Goal: Transaction & Acquisition: Purchase product/service

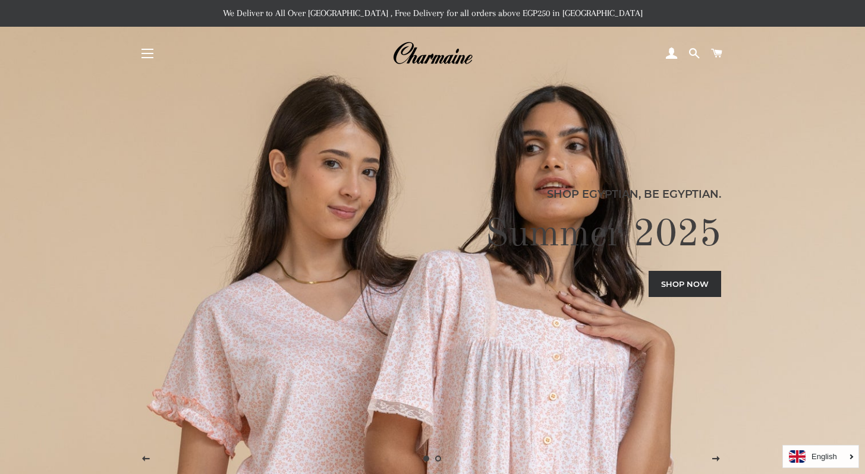
click at [149, 49] on span "button" at bounding box center [147, 49] width 12 height 1
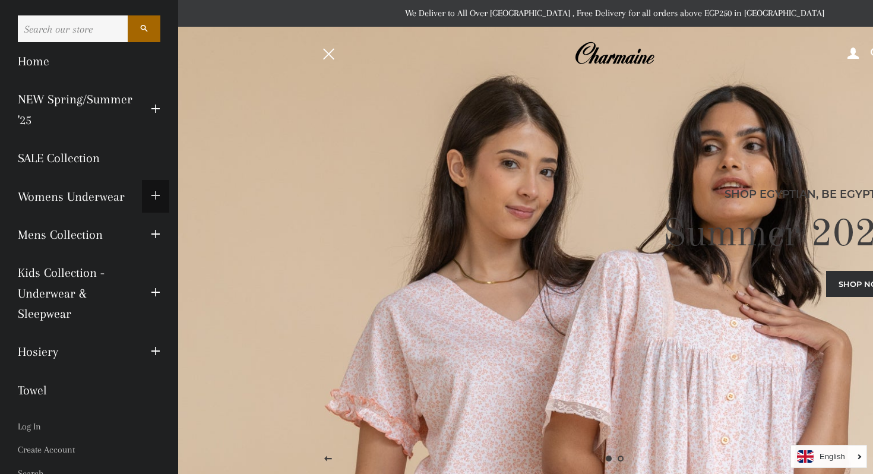
click at [142, 194] on button "Expand submenu Womens Underwear Collapse submenu Womens Underwear" at bounding box center [155, 196] width 27 height 33
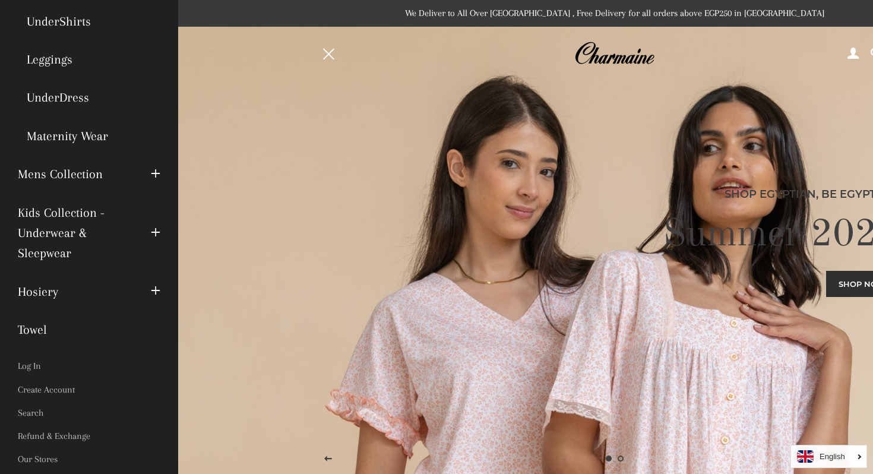
scroll to position [310, 0]
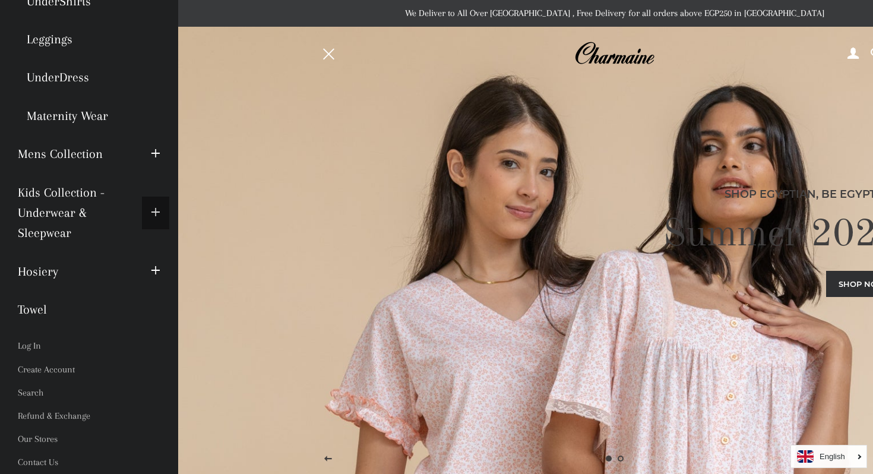
click at [142, 211] on button "Expand submenu Kids Collection - Underwear & Sleepwear Collapse submenu Kids Co…" at bounding box center [155, 213] width 27 height 33
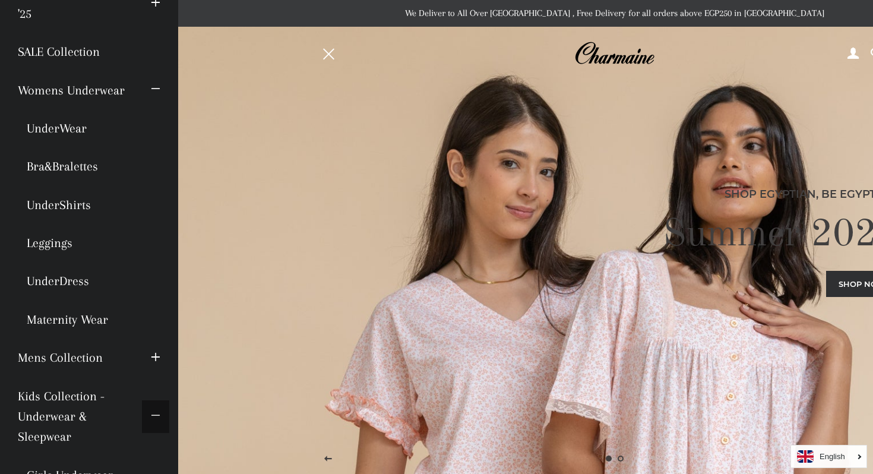
scroll to position [0, 0]
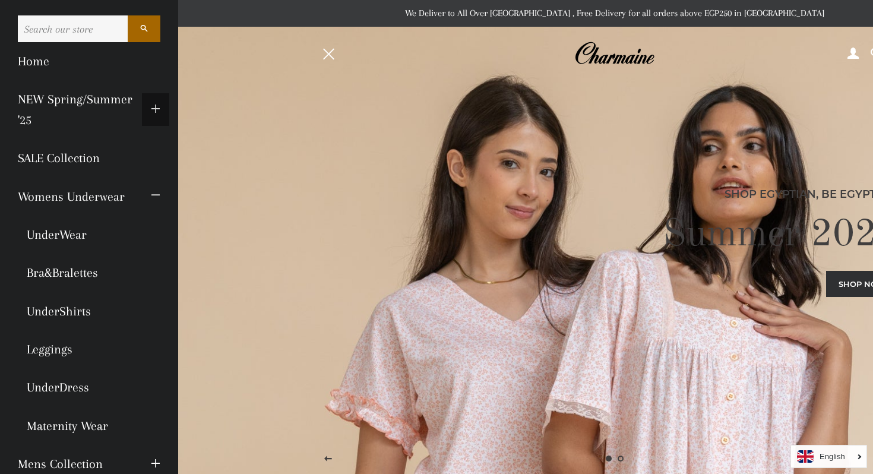
click at [142, 106] on button "Expand submenu NEW Spring/Summer '25 Collapse submenu NEW Spring/Summer '25" at bounding box center [155, 109] width 27 height 33
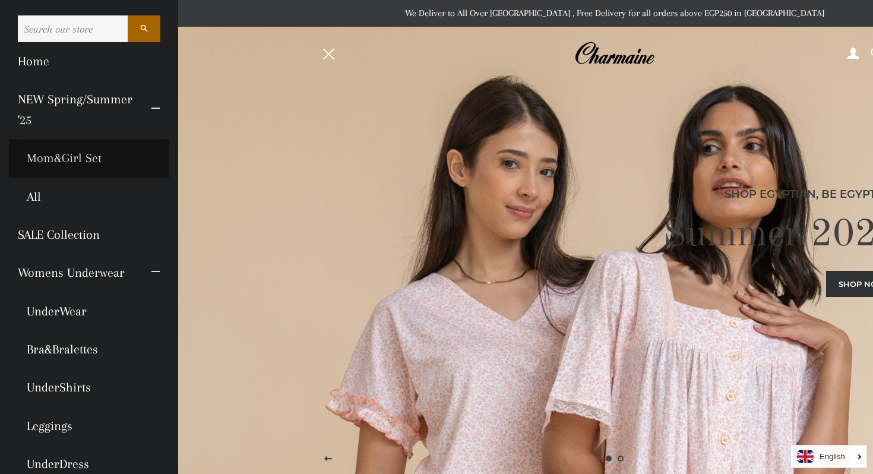
click at [84, 156] on link "Mom&Girl Set" at bounding box center [89, 158] width 160 height 38
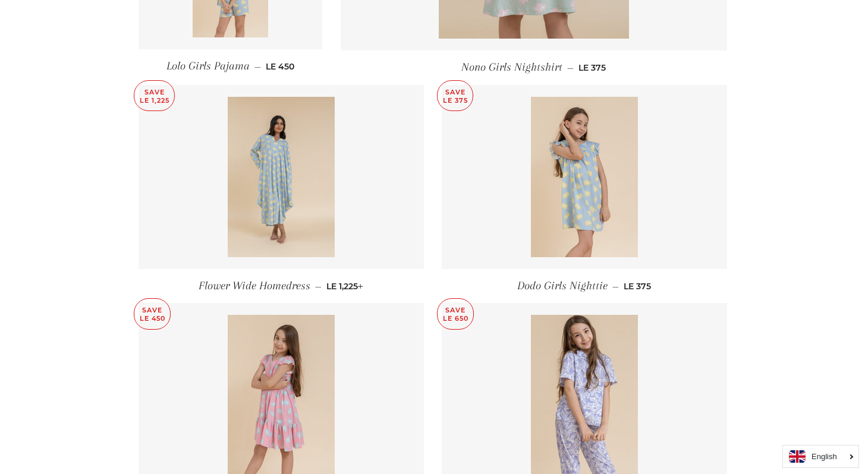
scroll to position [988, 0]
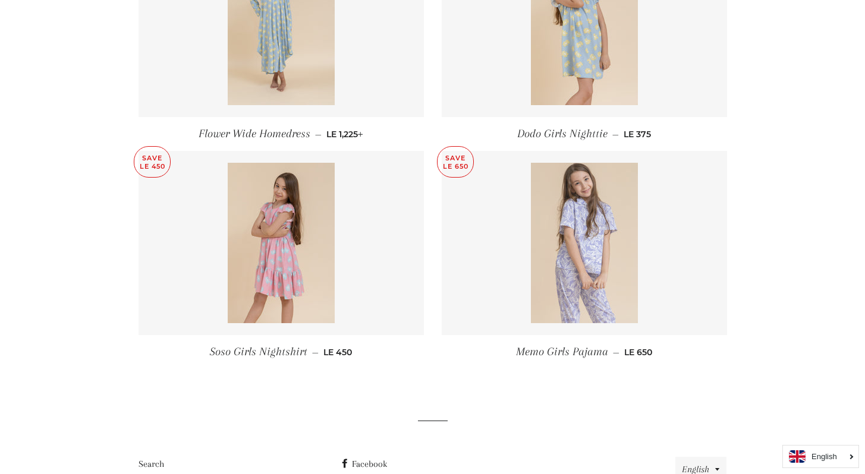
click at [558, 248] on img at bounding box center [584, 243] width 107 height 160
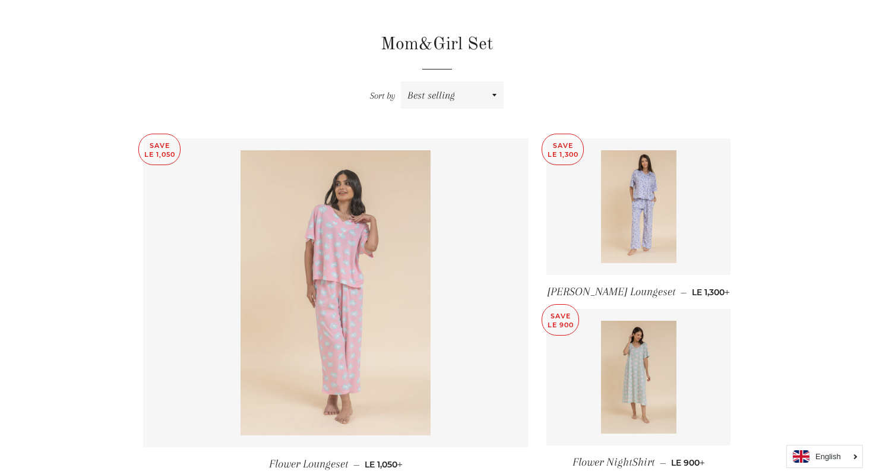
scroll to position [0, 0]
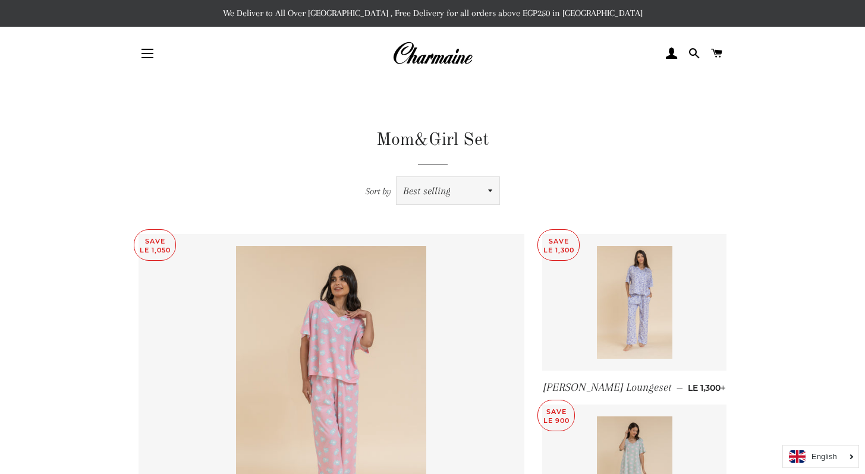
click at [420, 193] on select "Featured Best selling Alphabetically, A-Z Alphabetically, Z-A Price, low to hig…" at bounding box center [447, 190] width 103 height 27
click at [411, 182] on select "Featured Best selling Alphabetically, A-Z Alphabetically, Z-A Price, low to hig…" at bounding box center [447, 190] width 103 height 27
select select "title-ascending"
click at [396, 177] on select "Featured Best selling Alphabetically, A-Z Alphabetically, Z-A Price, low to hig…" at bounding box center [447, 190] width 103 height 27
click at [151, 52] on button "Site navigation" at bounding box center [148, 54] width 30 height 30
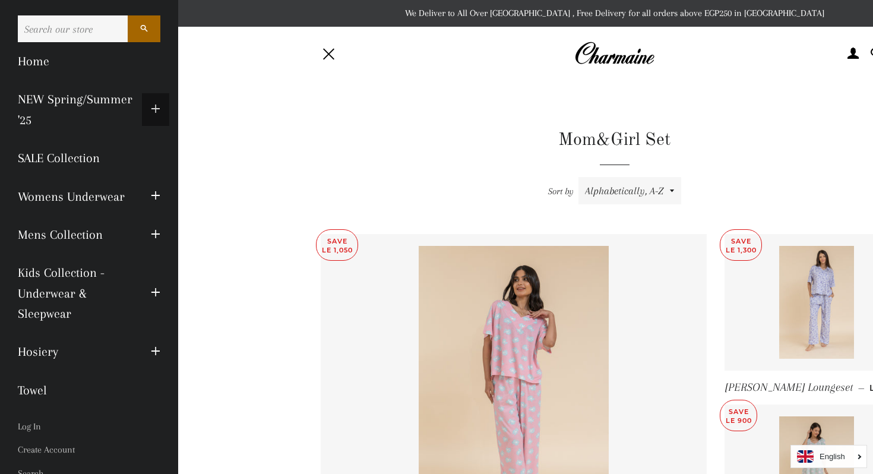
click at [151, 113] on span "button" at bounding box center [156, 109] width 10 height 15
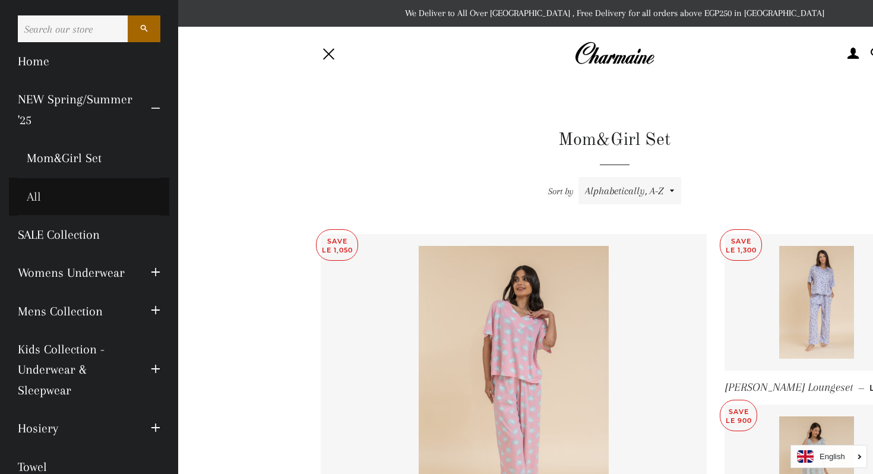
click at [42, 193] on link "All" at bounding box center [89, 197] width 160 height 38
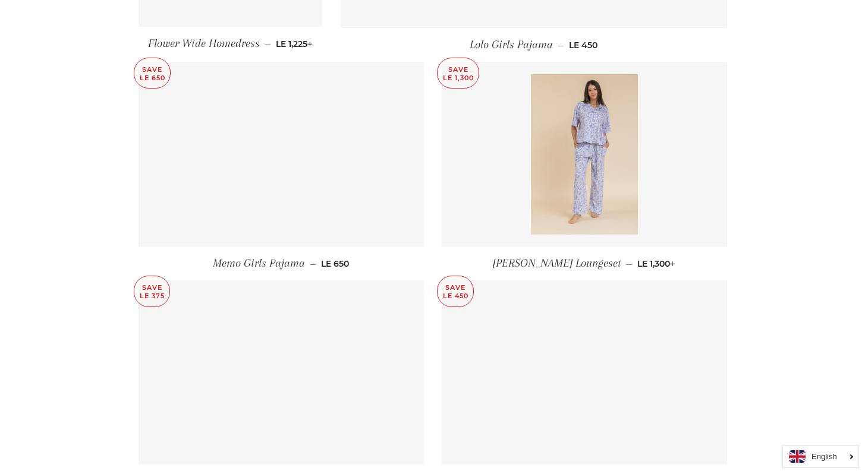
scroll to position [852, 0]
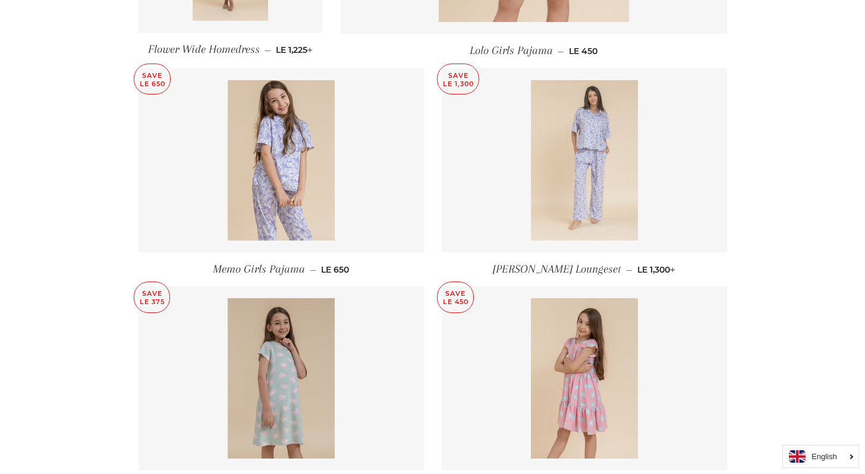
click at [554, 138] on img at bounding box center [584, 160] width 107 height 160
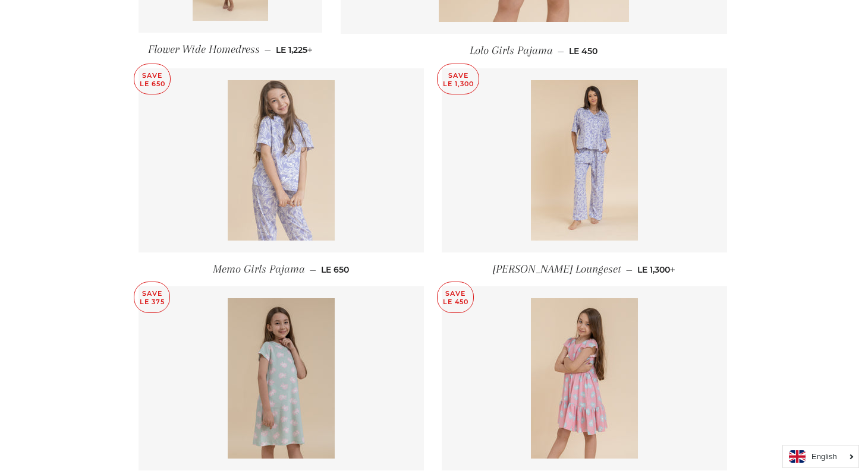
click at [371, 154] on link at bounding box center [280, 160] width 285 height 184
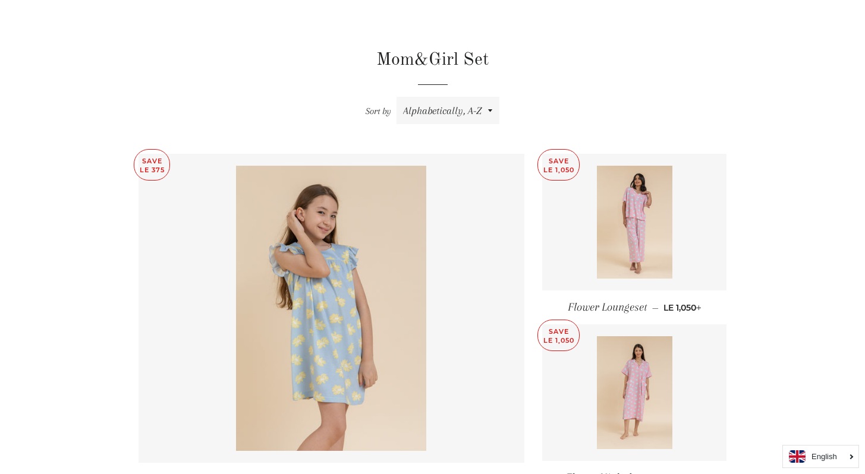
scroll to position [0, 0]
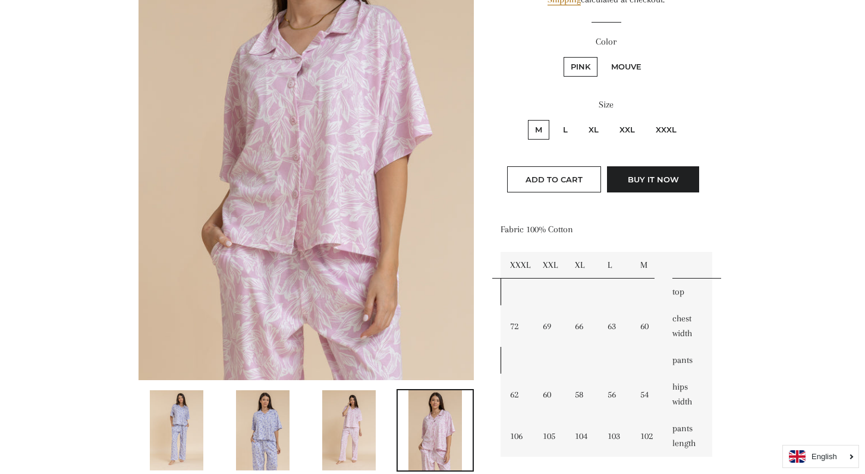
scroll to position [209, 0]
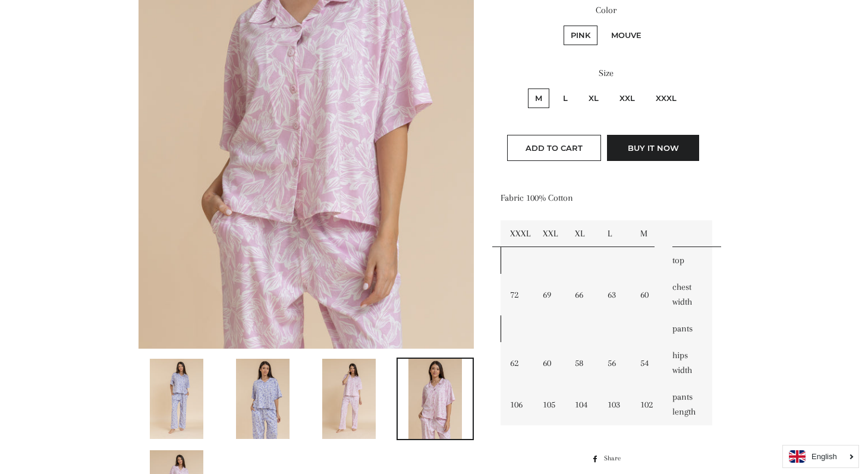
click at [339, 403] on img at bounding box center [348, 399] width 53 height 80
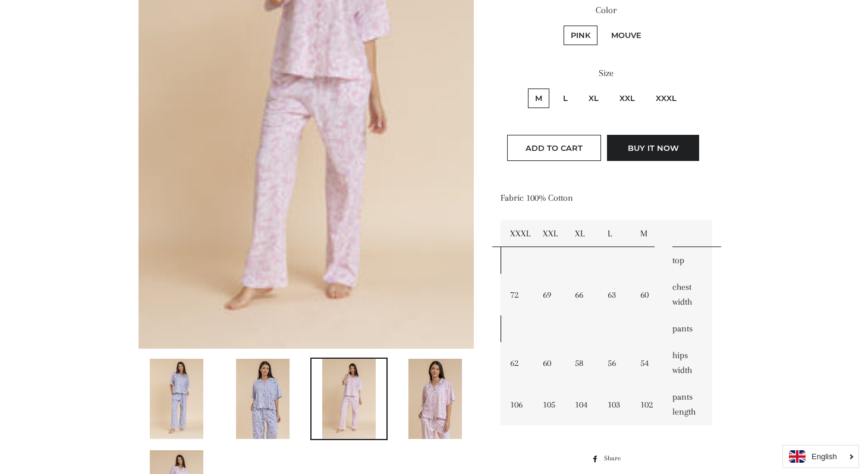
scroll to position [786, 0]
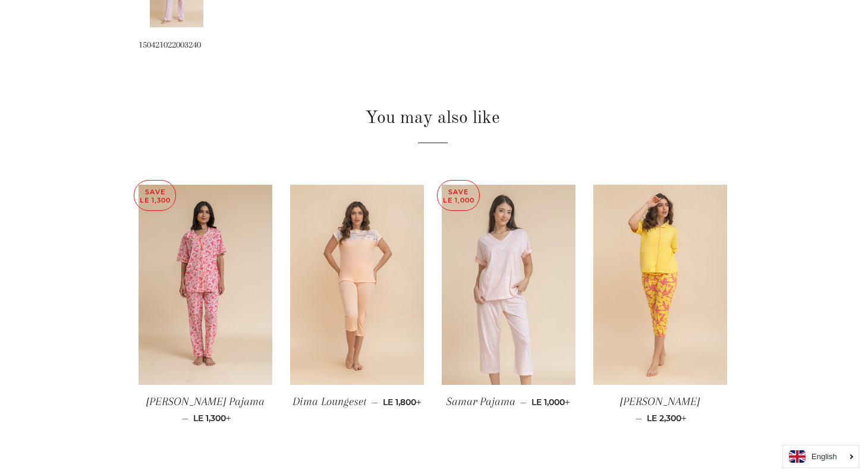
click at [488, 274] on img at bounding box center [508, 285] width 134 height 201
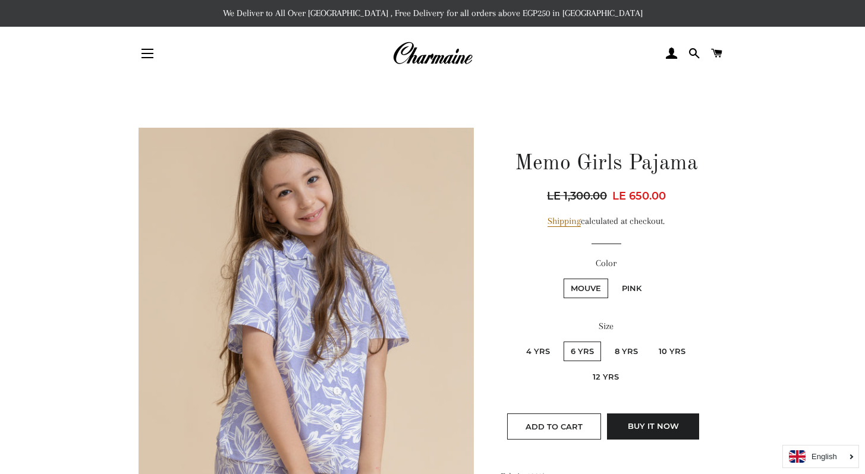
click at [619, 288] on label "Pink" at bounding box center [631, 289] width 34 height 20
click at [613, 277] on input "Pink" at bounding box center [613, 277] width 1 height 1
radio input "true"
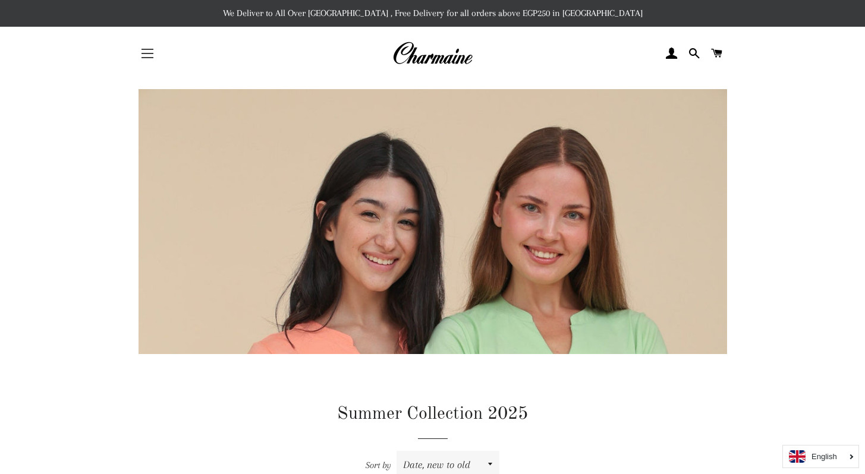
click at [149, 46] on button "Site navigation" at bounding box center [148, 54] width 30 height 30
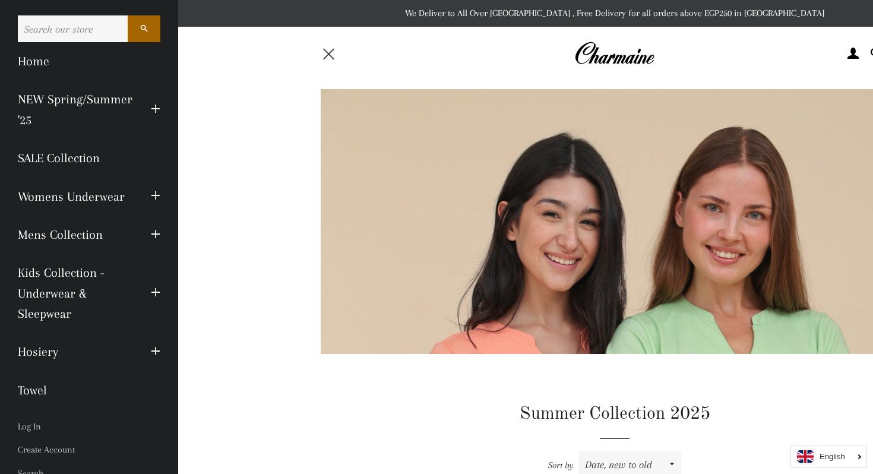
click at [329, 55] on span "button" at bounding box center [328, 53] width 11 height 11
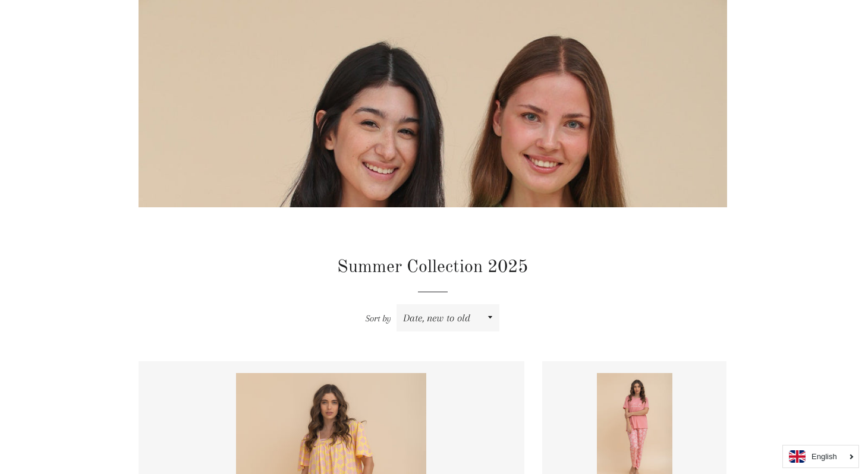
scroll to position [354, 0]
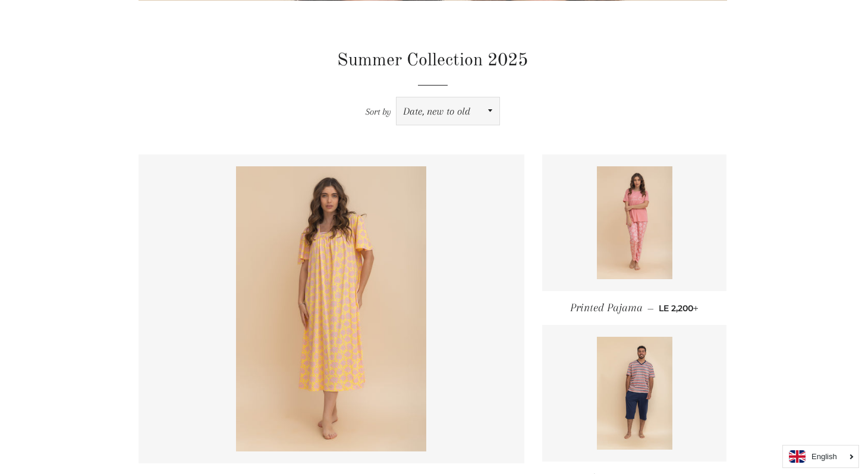
click at [464, 118] on select "Featured Best selling Alphabetically, A-Z Alphabetically, Z-A Price, low to hig…" at bounding box center [447, 110] width 103 height 27
click at [396, 97] on select "Featured Best selling Alphabetically, A-Z Alphabetically, Z-A Price, low to hig…" at bounding box center [447, 110] width 103 height 27
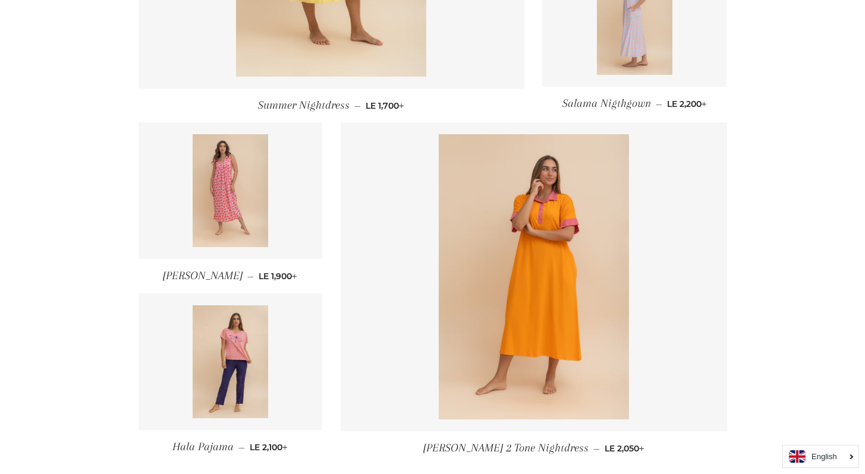
scroll to position [1641, 0]
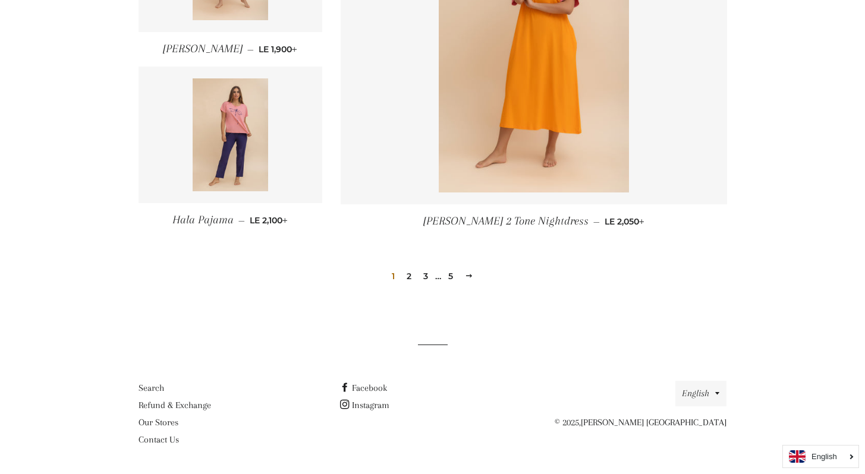
click at [475, 273] on link "Next" at bounding box center [469, 276] width 18 height 18
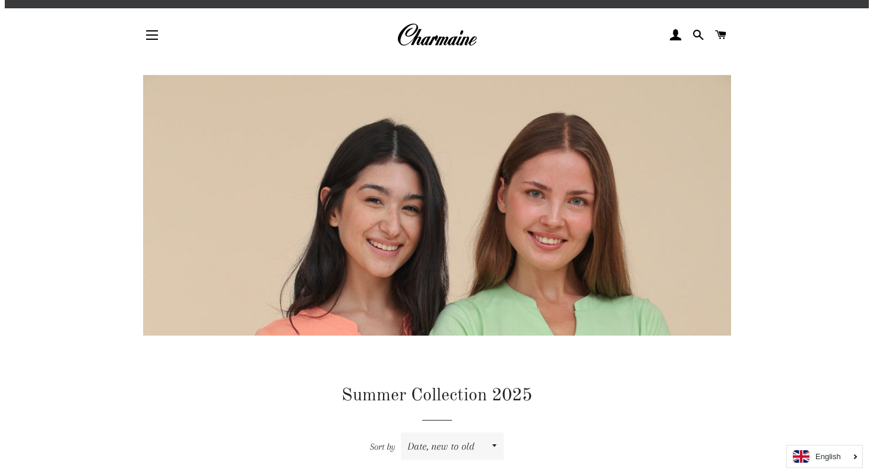
scroll to position [20, 0]
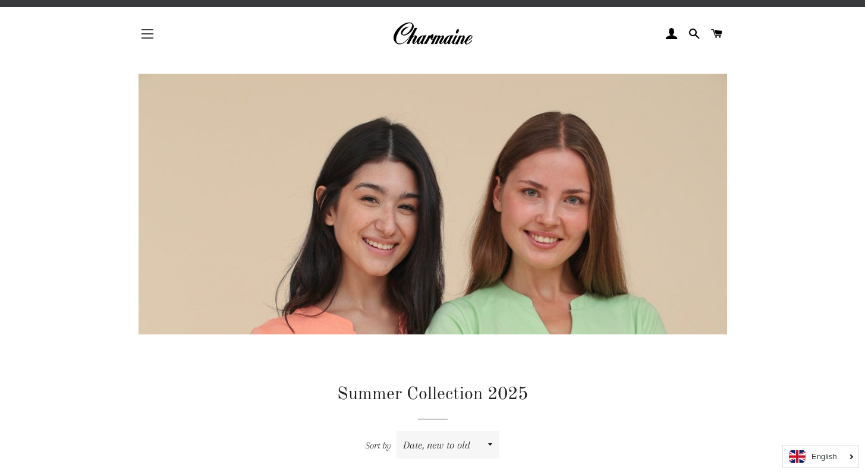
click at [151, 30] on span "button" at bounding box center [147, 29] width 12 height 1
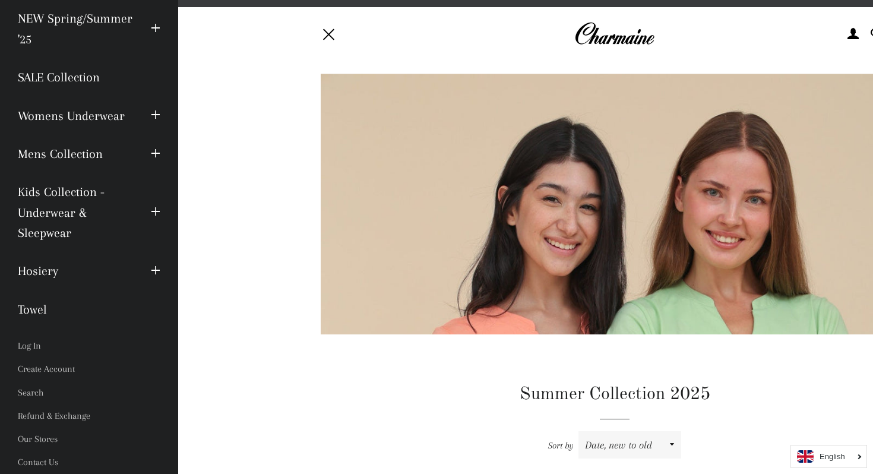
scroll to position [0, 0]
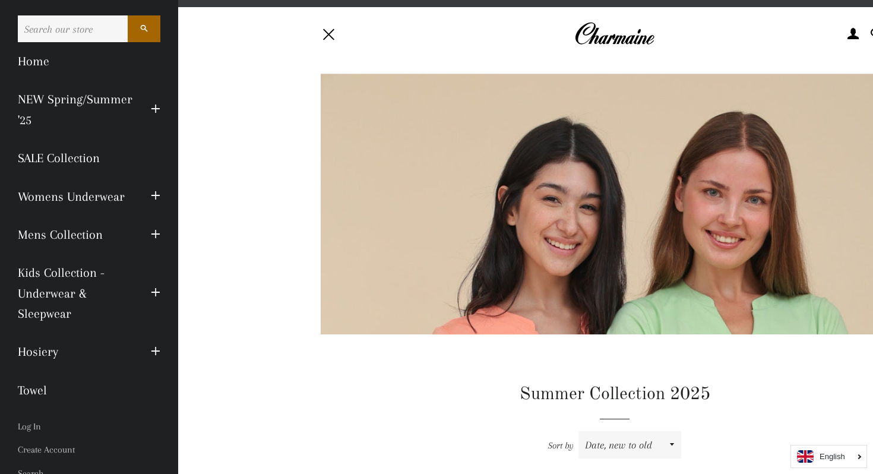
click at [74, 31] on input "Search our store" at bounding box center [73, 28] width 110 height 27
type input "sleepware women"
click at [128, 15] on button "Search" at bounding box center [144, 28] width 33 height 27
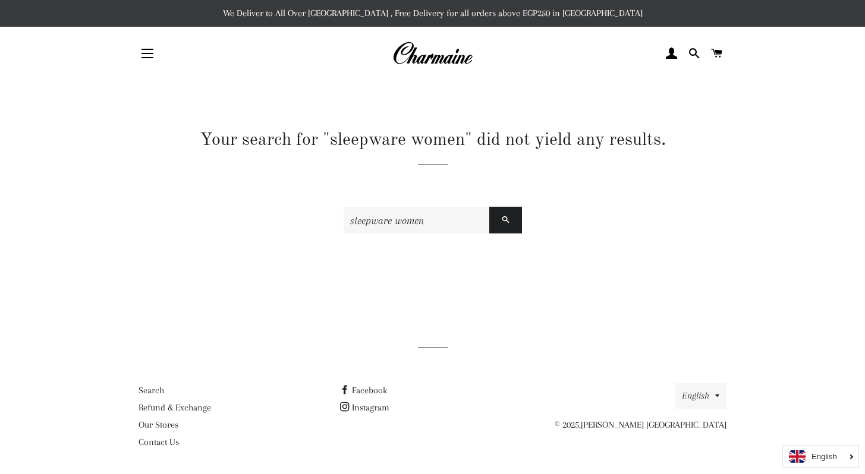
drag, startPoint x: 436, startPoint y: 221, endPoint x: 393, endPoint y: 223, distance: 42.8
click at [393, 223] on input "sleepware women" at bounding box center [416, 220] width 146 height 27
click at [386, 221] on input "sleepware women" at bounding box center [416, 220] width 146 height 27
drag, startPoint x: 391, startPoint y: 219, endPoint x: 308, endPoint y: 218, distance: 83.2
click at [308, 218] on div "Your search for "sleepware women" did not yield any results. sleepware women Se…" at bounding box center [424, 208] width 606 height 160
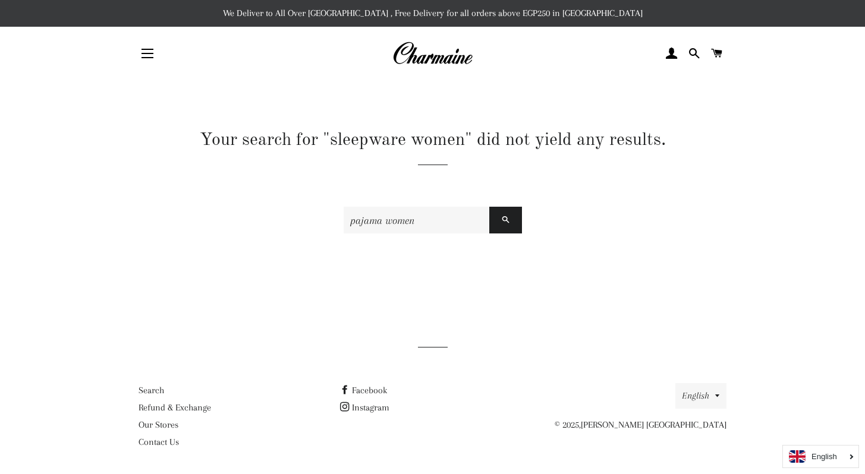
type input "pajama women"
click at [489, 207] on button "Search" at bounding box center [505, 220] width 33 height 27
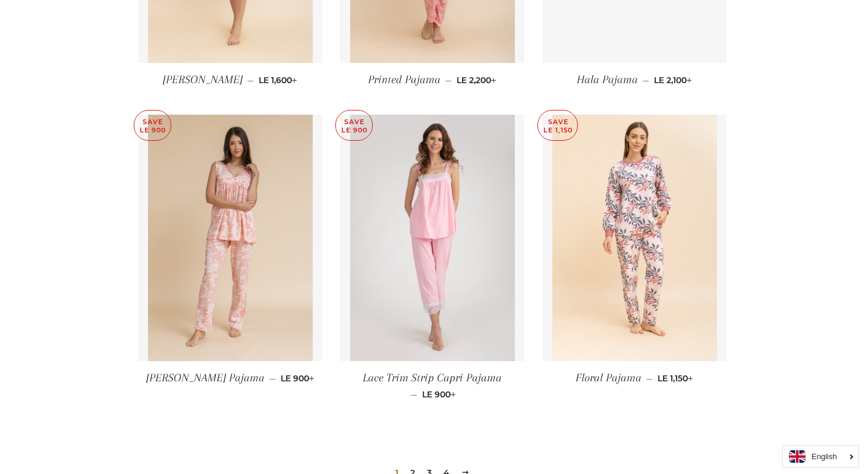
scroll to position [1265, 0]
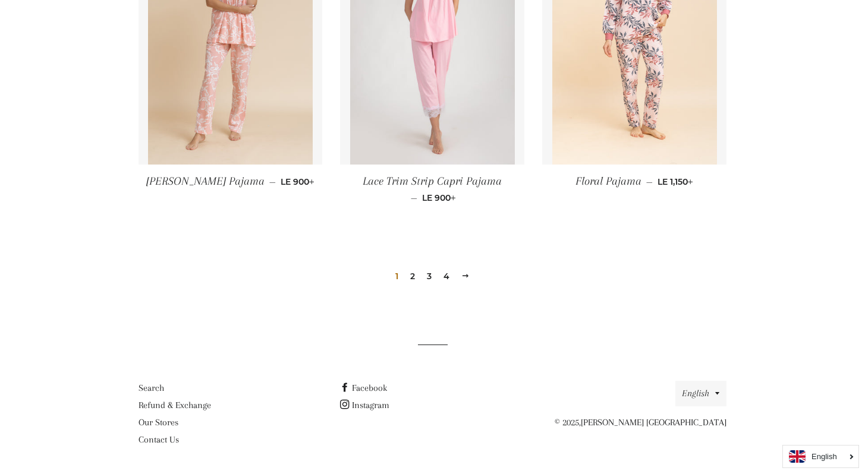
click at [466, 274] on span at bounding box center [465, 276] width 8 height 9
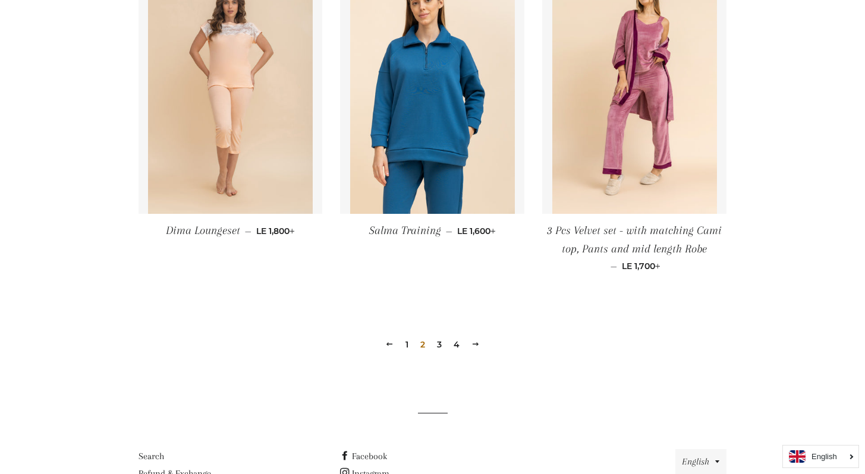
scroll to position [1266, 0]
